Goal: Navigation & Orientation: Find specific page/section

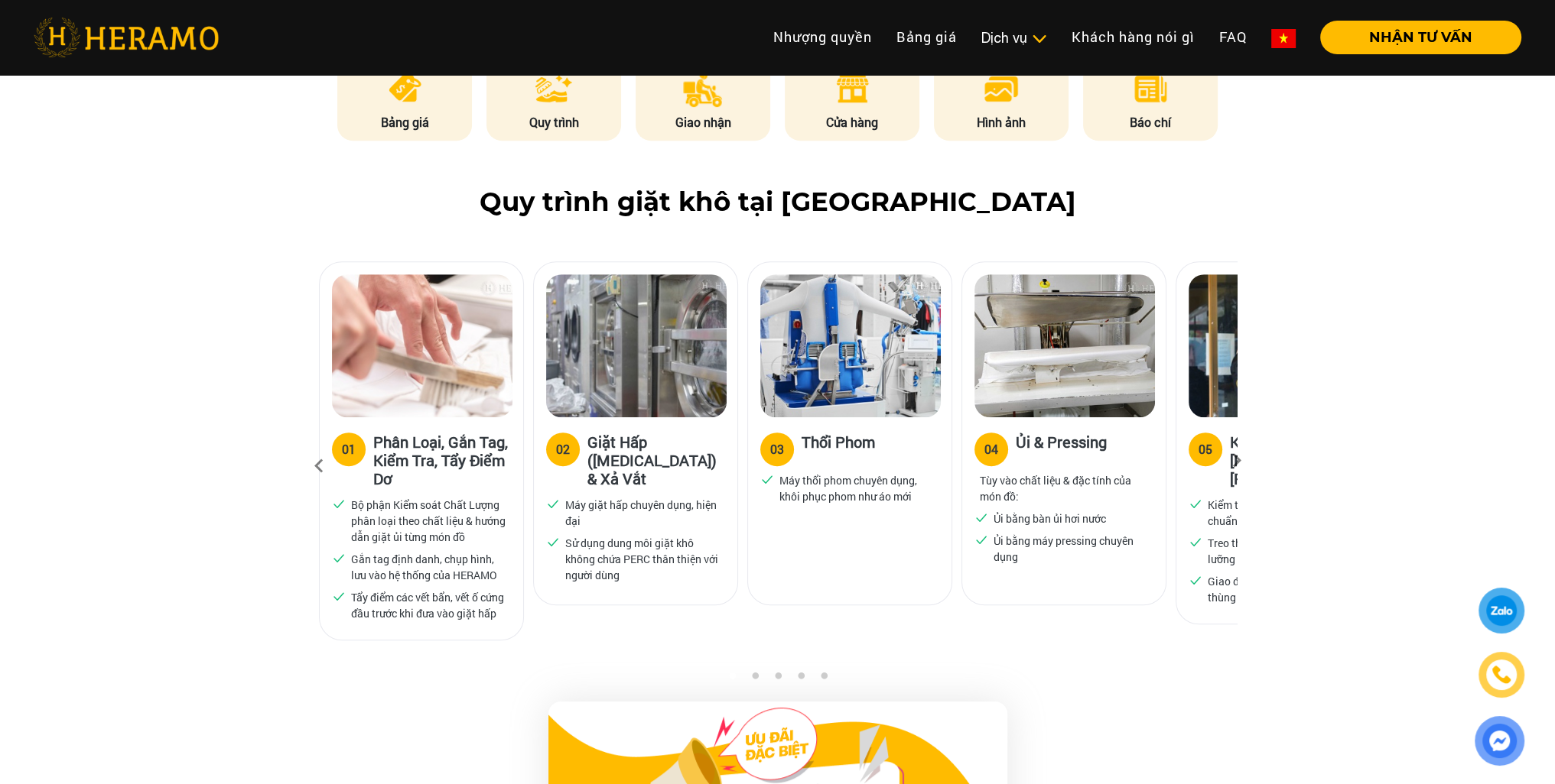
scroll to position [917, 0]
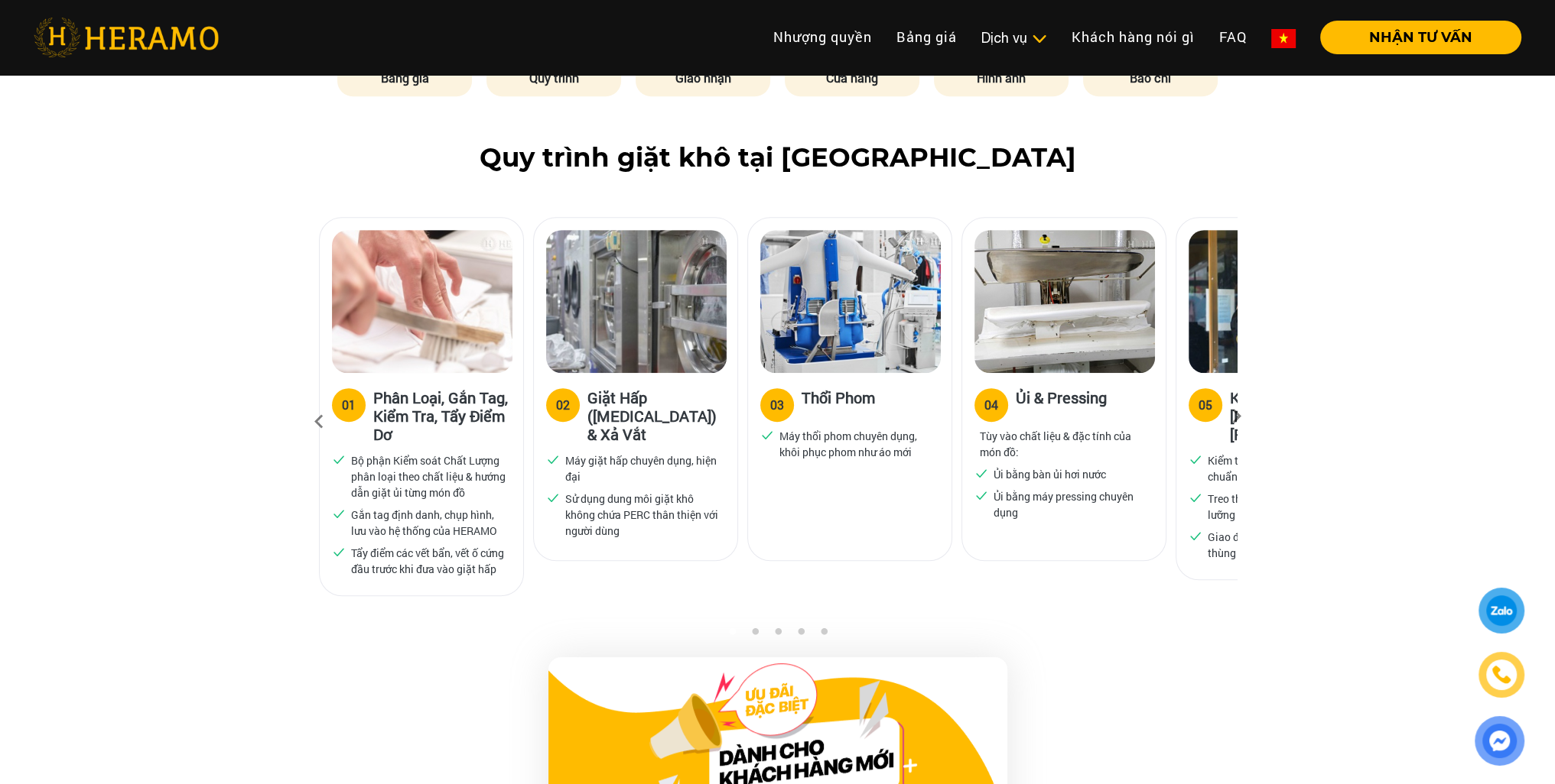
click at [1233, 417] on icon at bounding box center [1237, 422] width 28 height 10
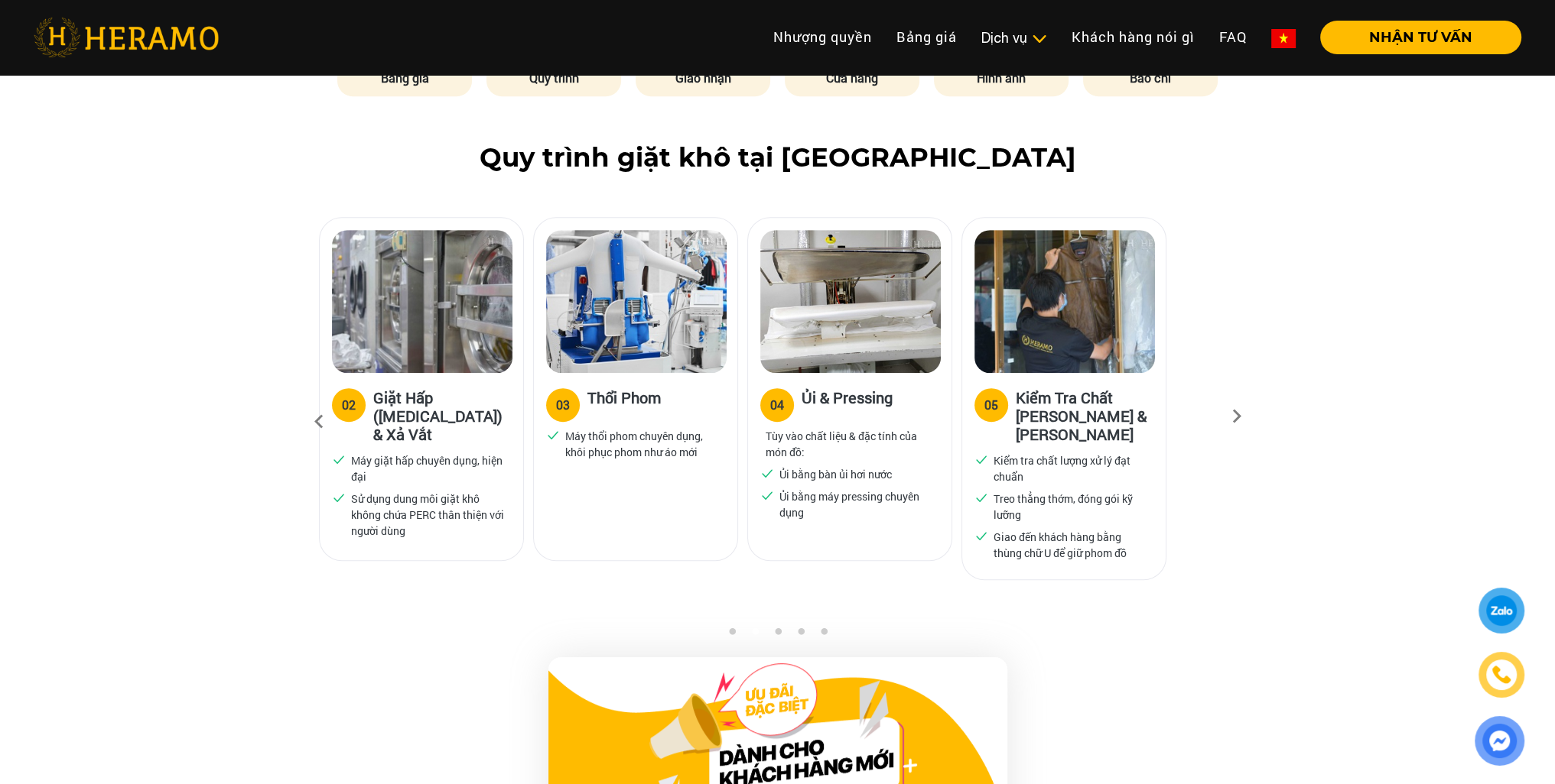
click at [1233, 417] on icon at bounding box center [1237, 422] width 28 height 10
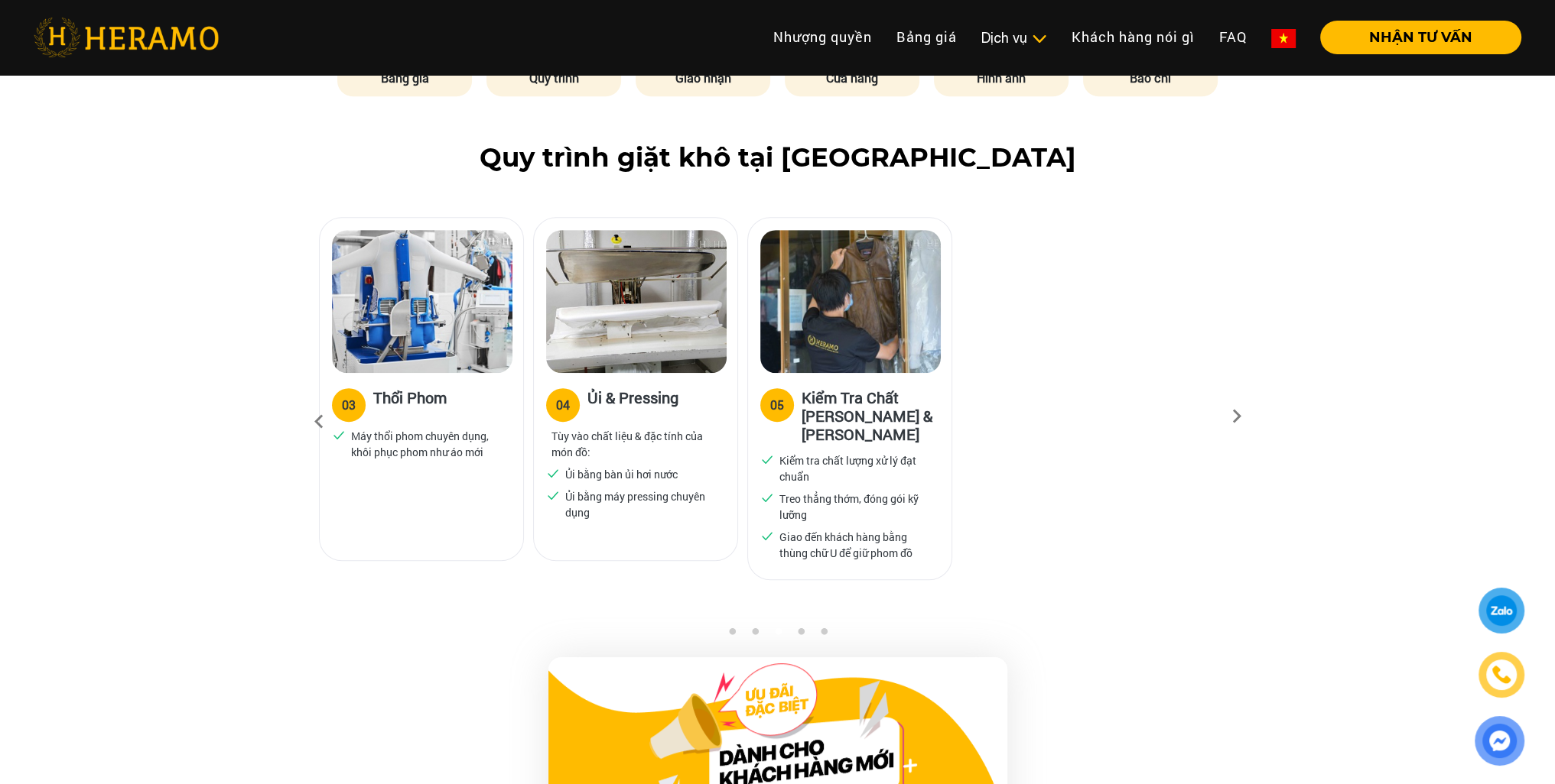
click at [318, 401] on icon at bounding box center [319, 422] width 28 height 41
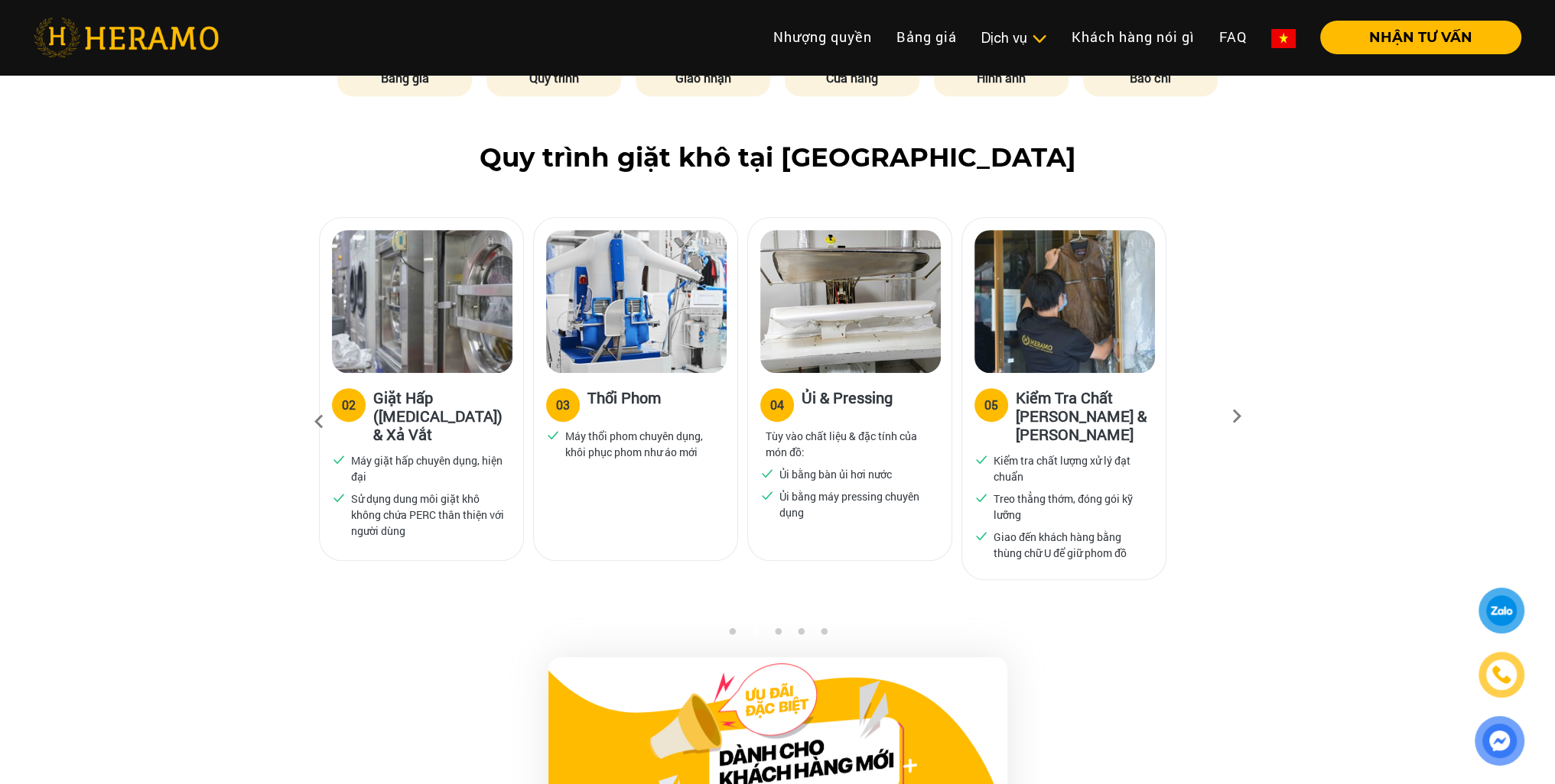
click at [318, 401] on icon at bounding box center [319, 422] width 28 height 41
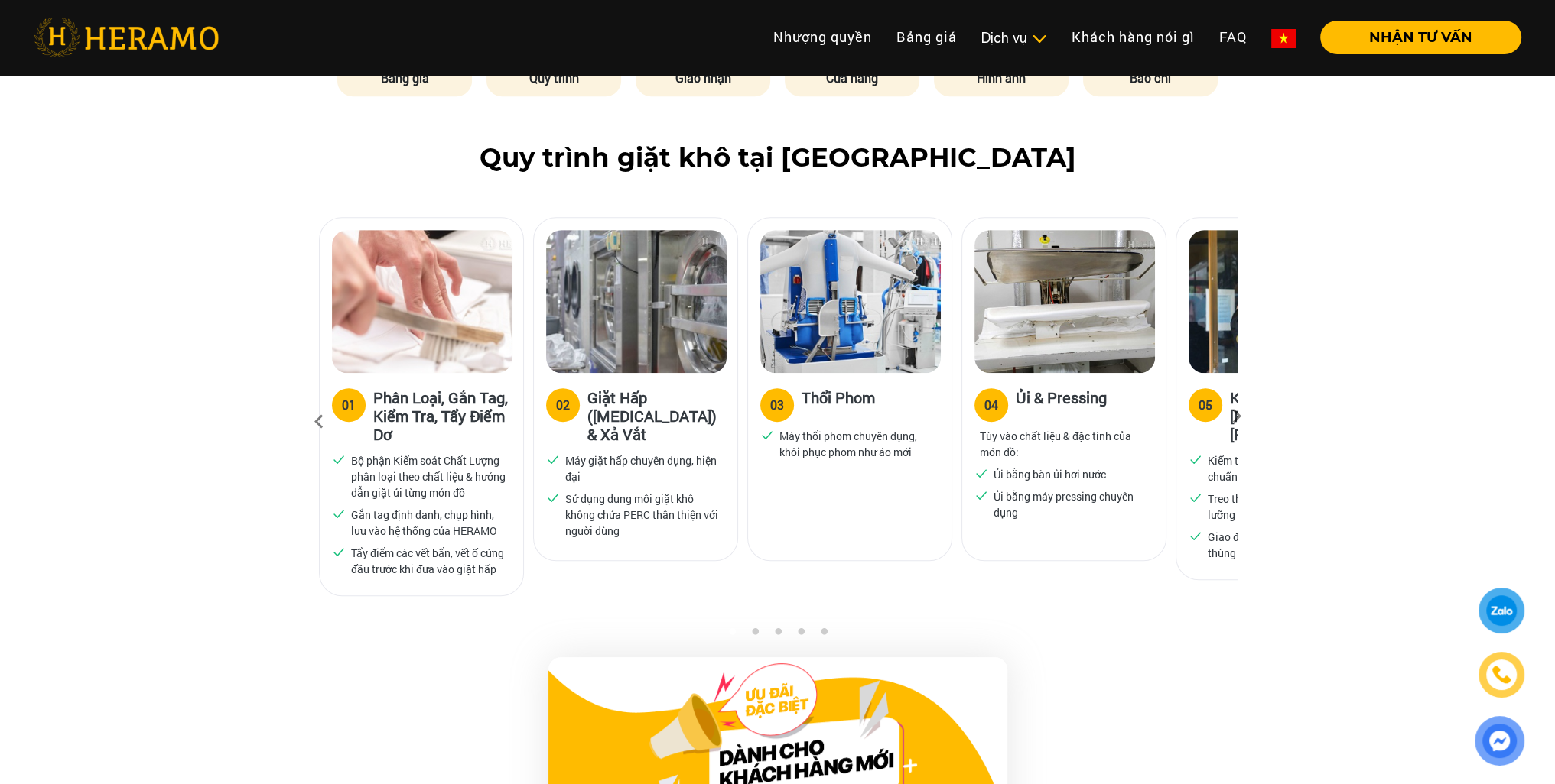
click at [320, 401] on icon at bounding box center [319, 422] width 28 height 41
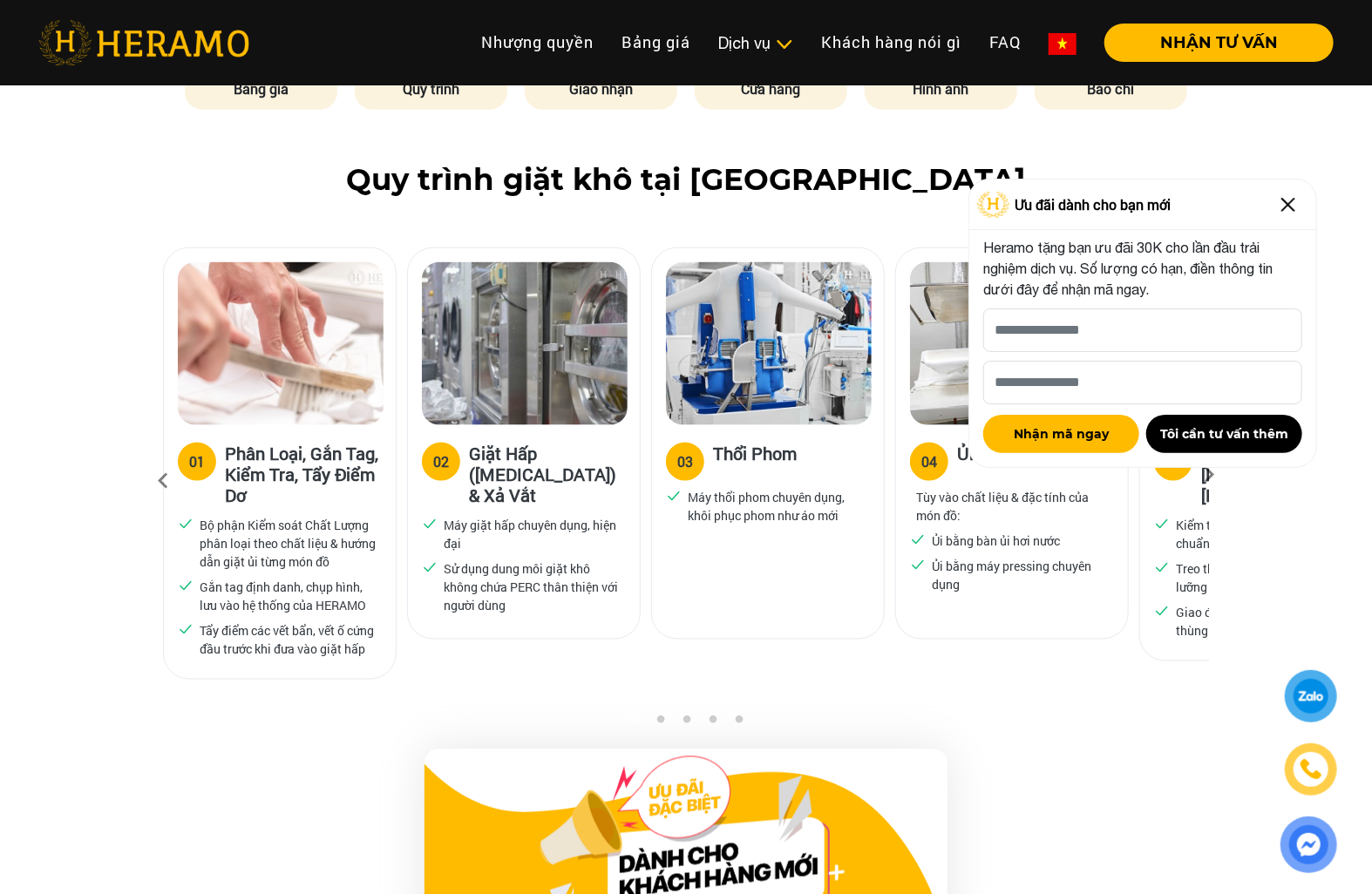
click at [1293, 203] on img at bounding box center [1287, 205] width 28 height 28
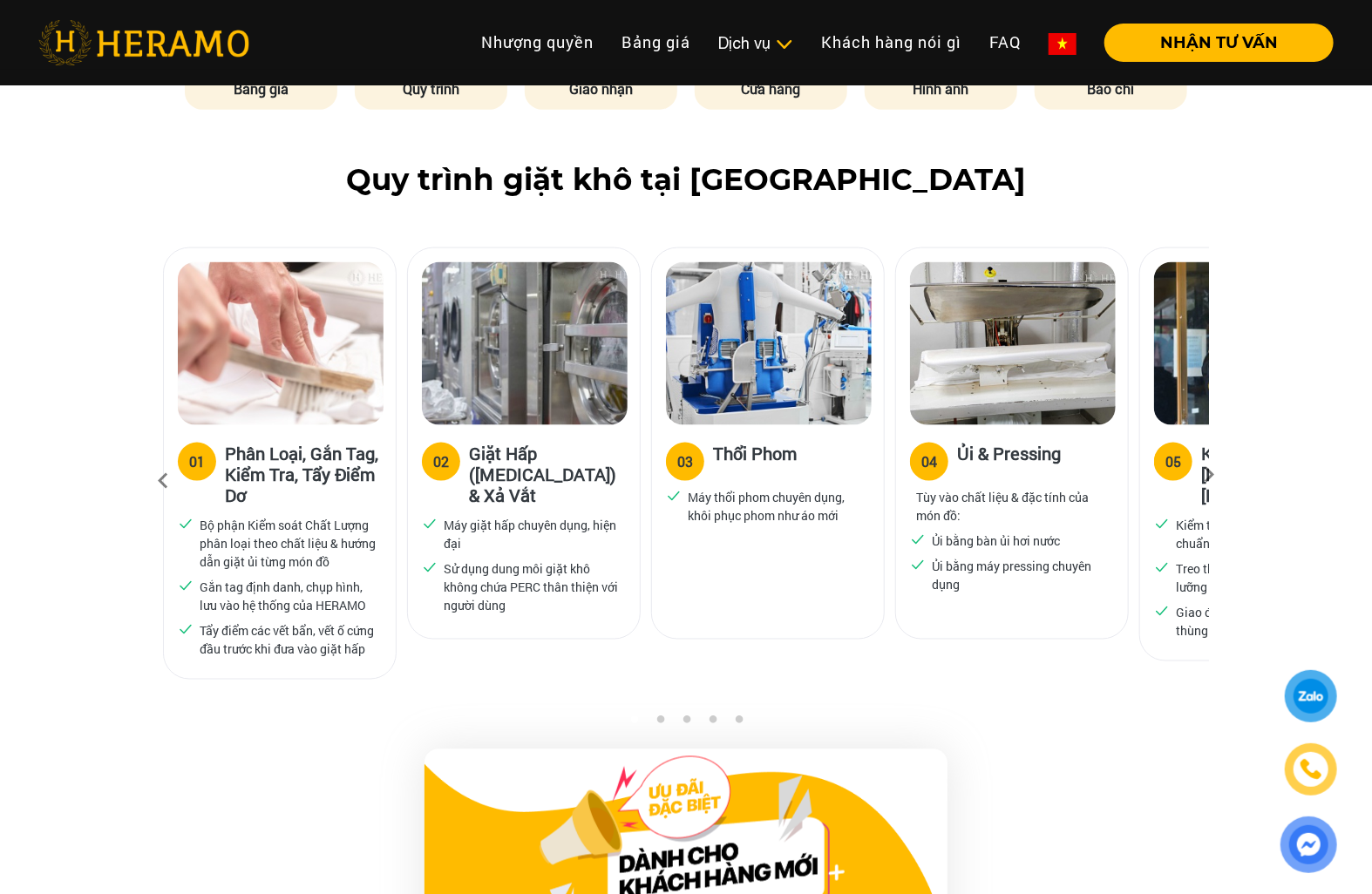
drag, startPoint x: 764, startPoint y: 293, endPoint x: 704, endPoint y: 319, distance: 65.4
click at [704, 319] on img at bounding box center [768, 344] width 206 height 163
drag, startPoint x: 742, startPoint y: 324, endPoint x: 683, endPoint y: 315, distance: 59.7
click at [667, 315] on img at bounding box center [768, 344] width 206 height 163
click at [687, 315] on img at bounding box center [768, 344] width 206 height 163
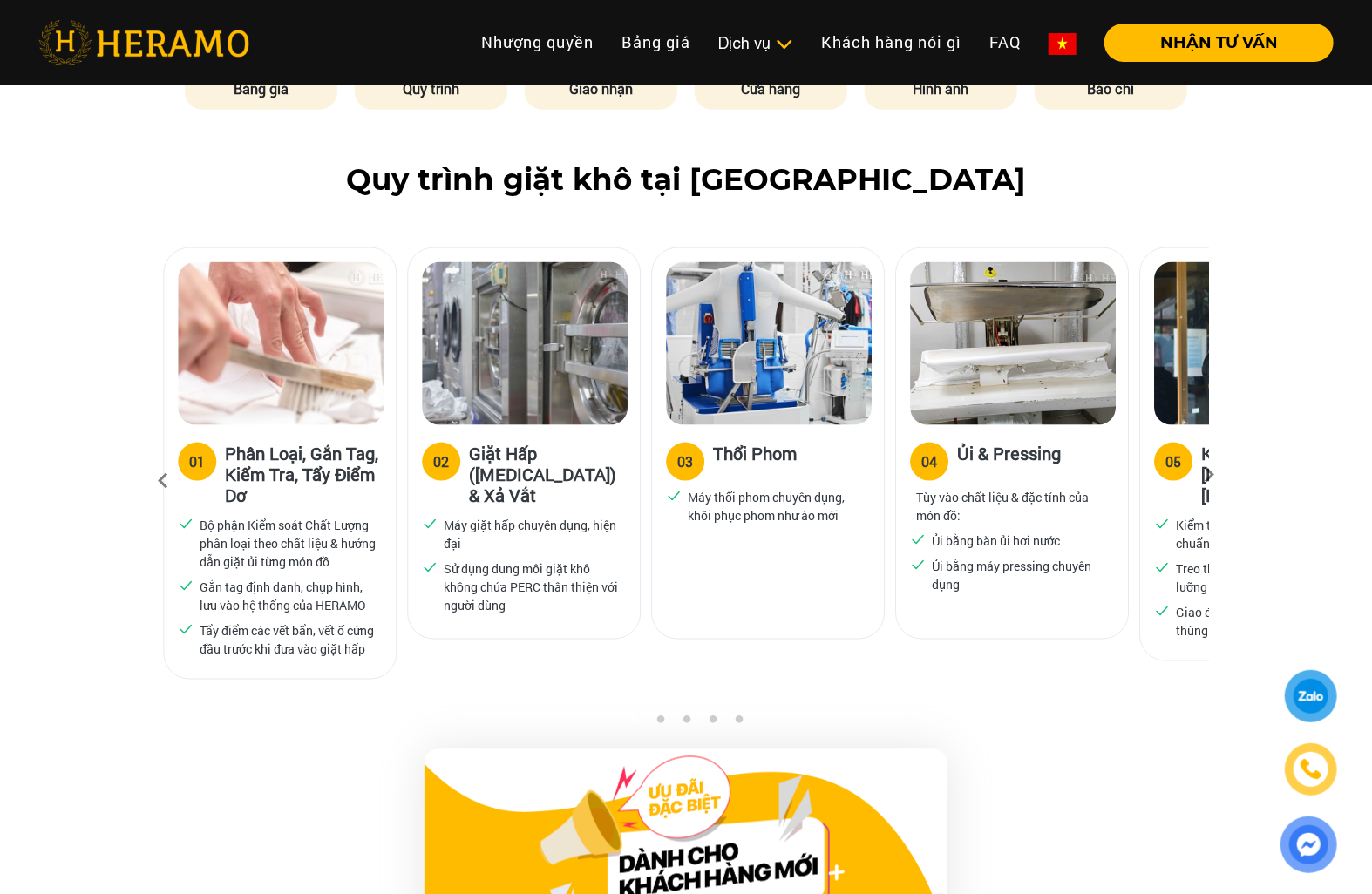
click at [687, 315] on img at bounding box center [768, 344] width 206 height 163
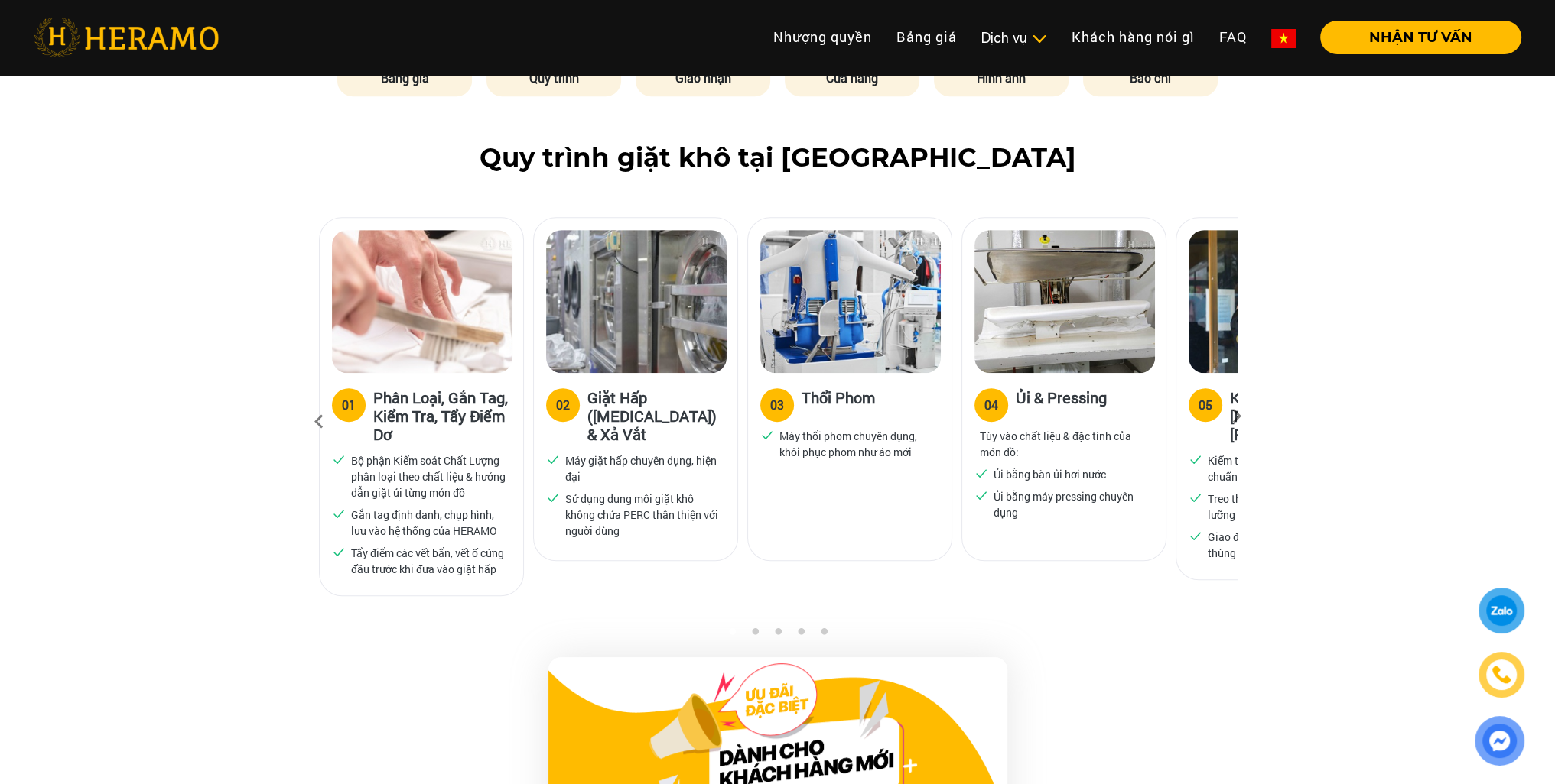
click at [1234, 417] on icon at bounding box center [1237, 422] width 28 height 10
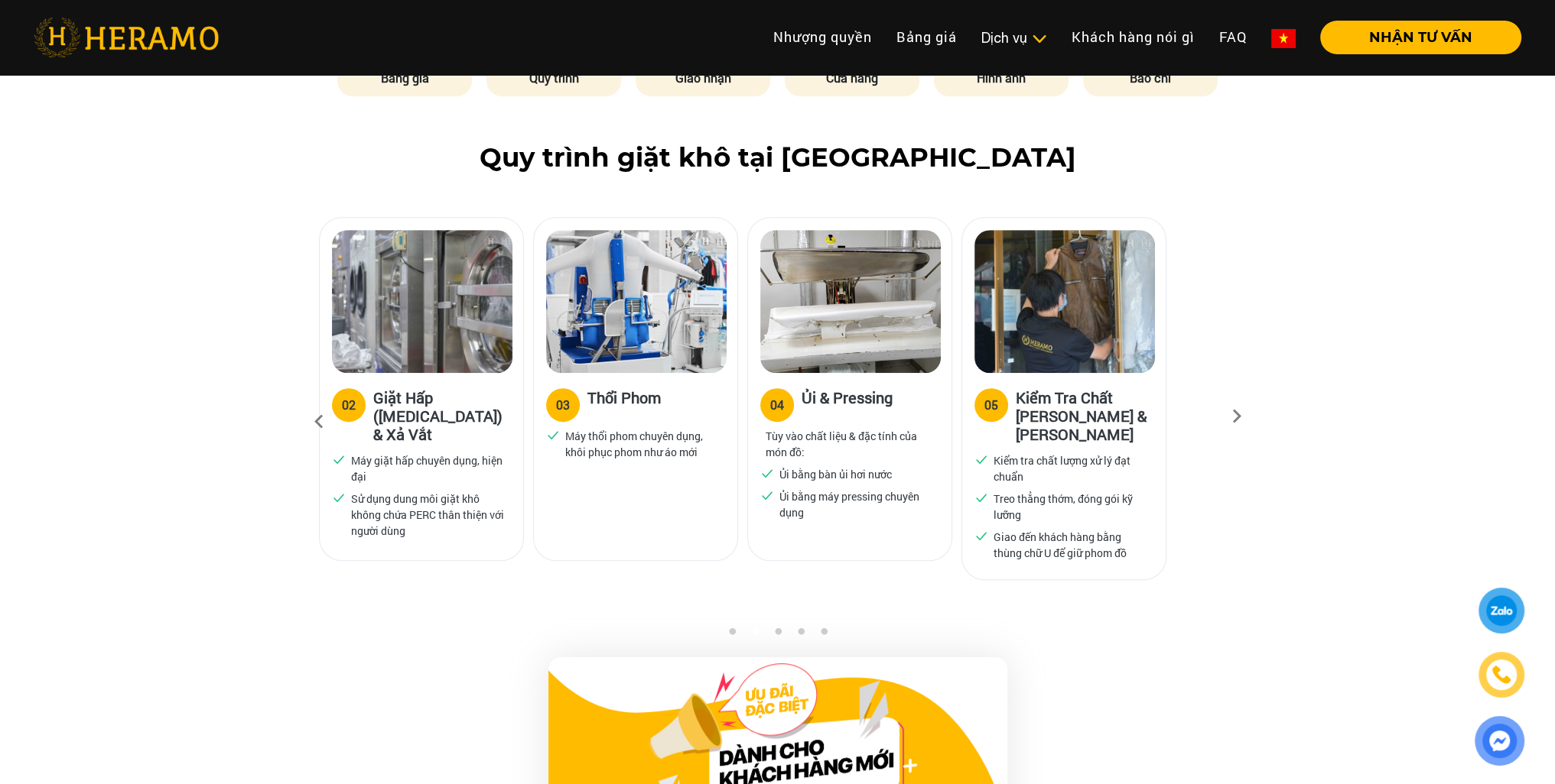
click at [1234, 417] on icon at bounding box center [1237, 422] width 28 height 10
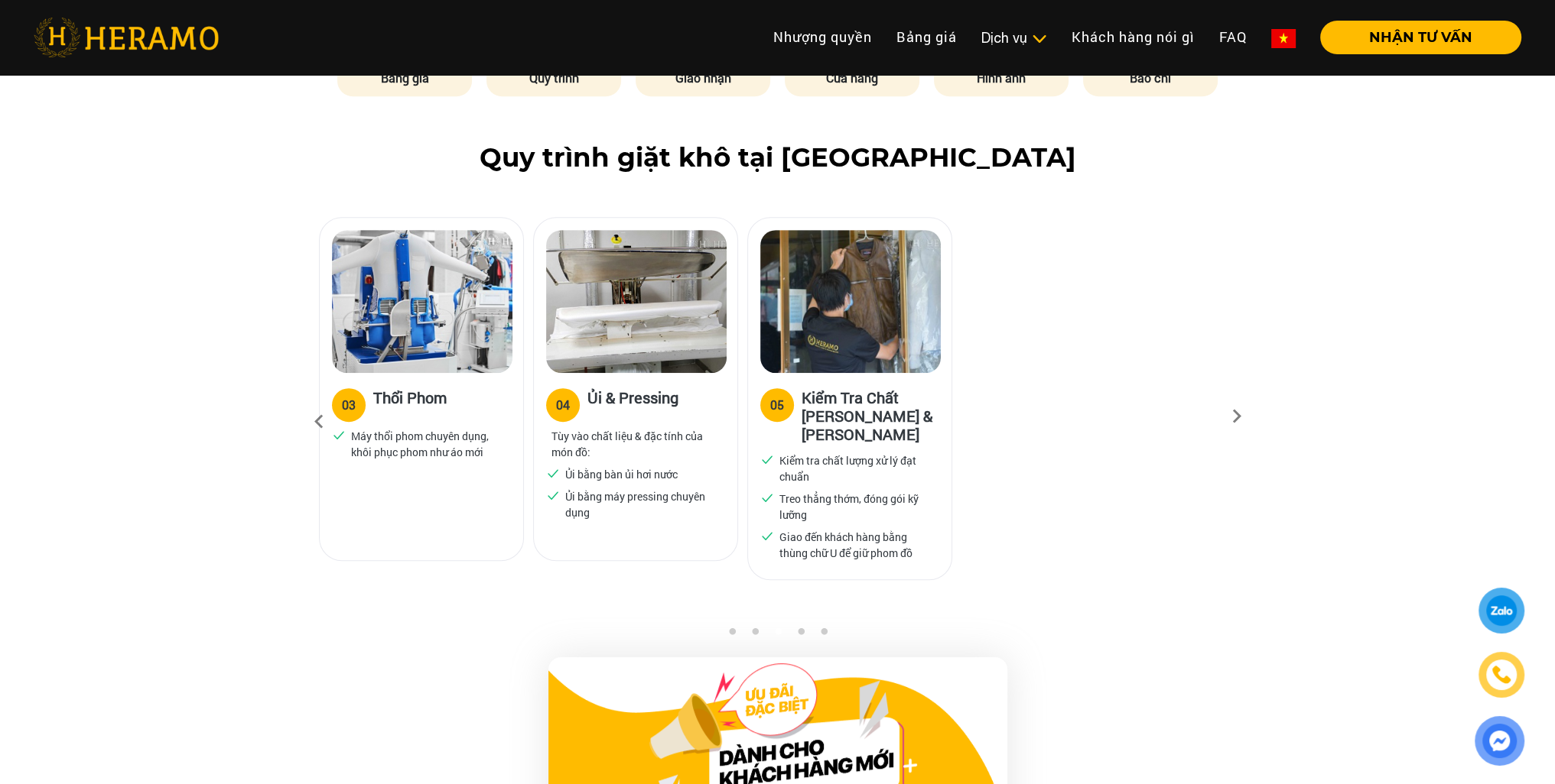
click at [655, 281] on img at bounding box center [636, 301] width 181 height 143
